Goal: Task Accomplishment & Management: Manage account settings

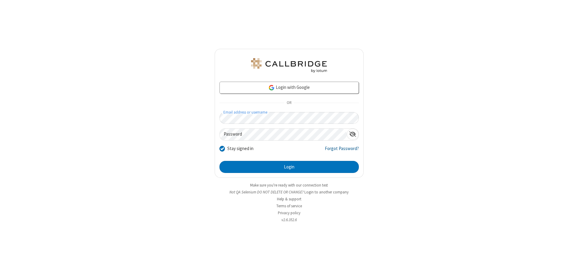
click at [342, 150] on link "Forgot Password?" at bounding box center [342, 150] width 34 height 11
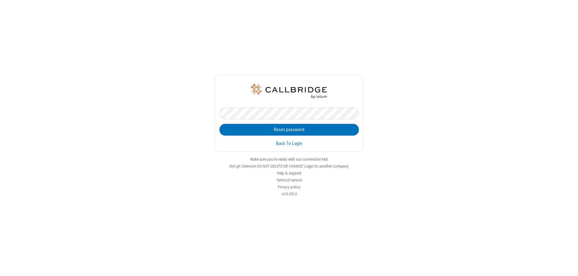
click at [289, 129] on button "Reset password" at bounding box center [288, 130] width 139 height 12
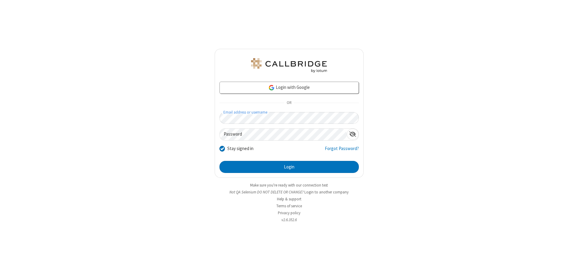
click at [222, 148] on input "Stay signed in" at bounding box center [222, 148] width 6 height 6
checkbox input "false"
click at [289, 167] on button "Login" at bounding box center [288, 167] width 139 height 12
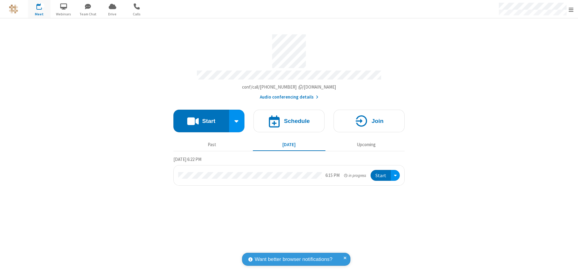
click at [571, 9] on span "Open menu" at bounding box center [570, 10] width 5 height 6
